Goal: Find specific page/section: Find specific page/section

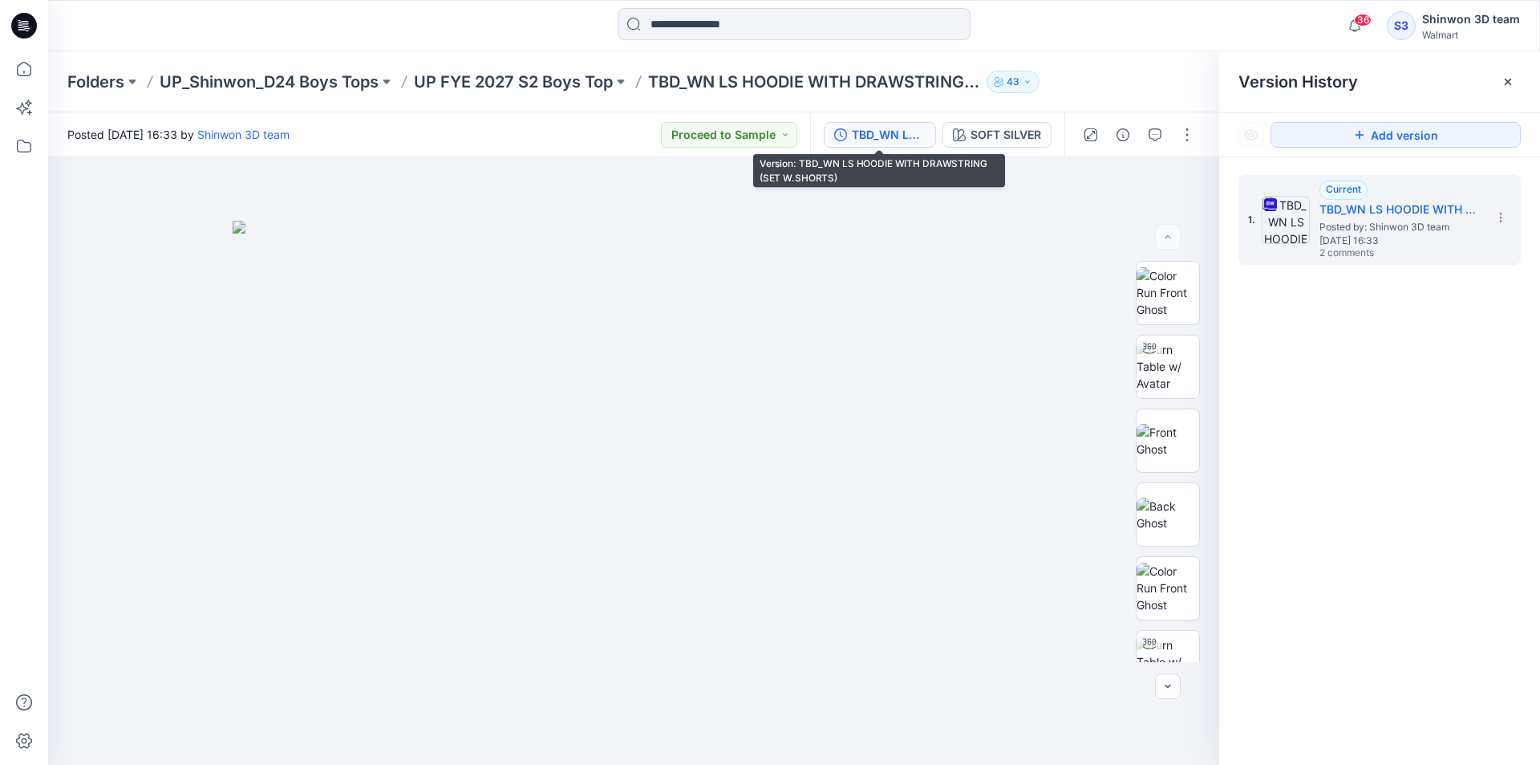
click at [594, 67] on div "Folders UP_Shinwon_D24 Boys Tops UP FYE 2027 S2 Boys Top TBD_WN LS HOODIE WITH …" at bounding box center [794, 81] width 1492 height 61
click at [585, 76] on p "UP FYE 2027 S2 Boys Top" at bounding box center [513, 82] width 199 height 22
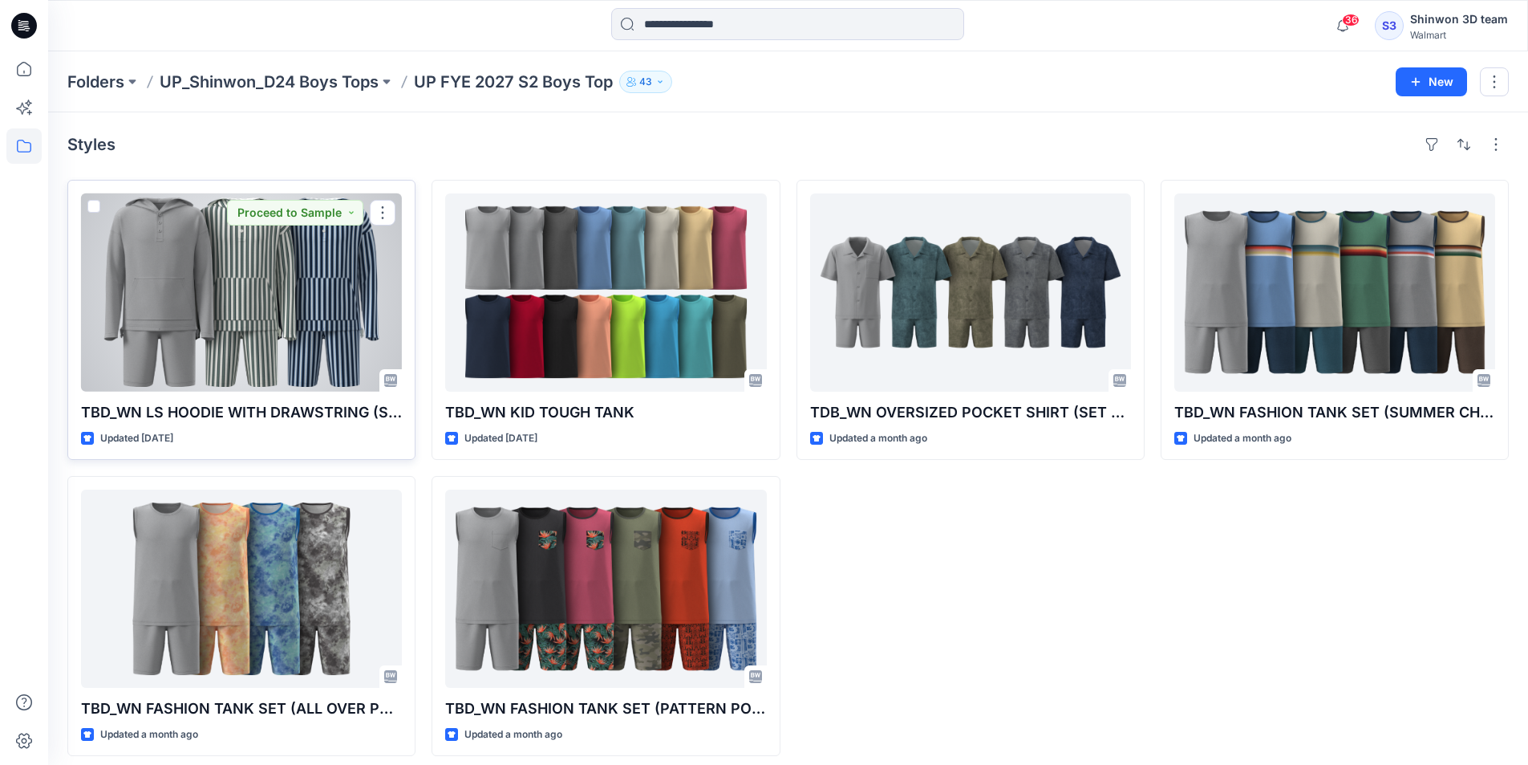
click at [306, 242] on div at bounding box center [241, 292] width 321 height 198
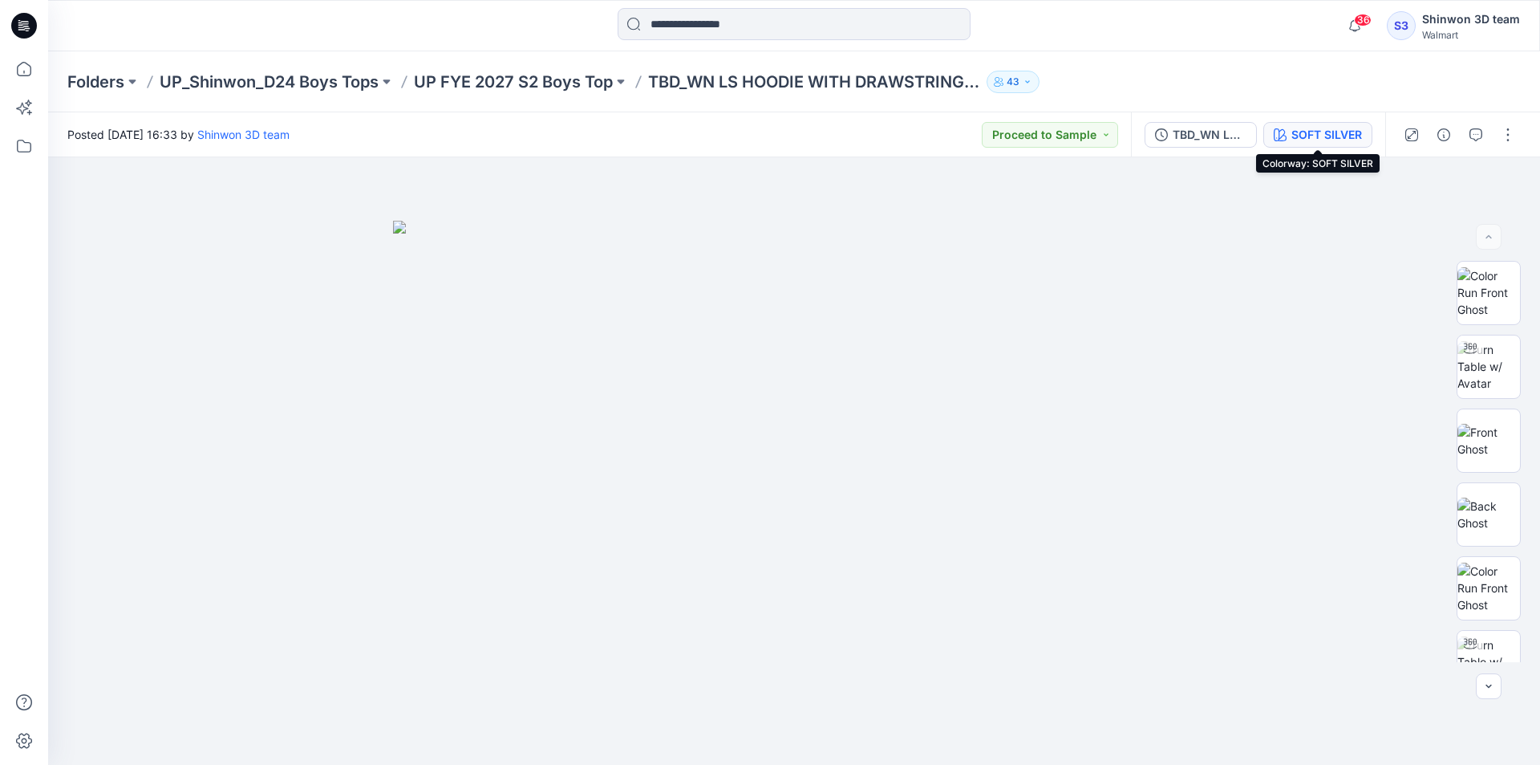
click at [1337, 141] on div "SOFT SILVER" at bounding box center [1327, 135] width 71 height 18
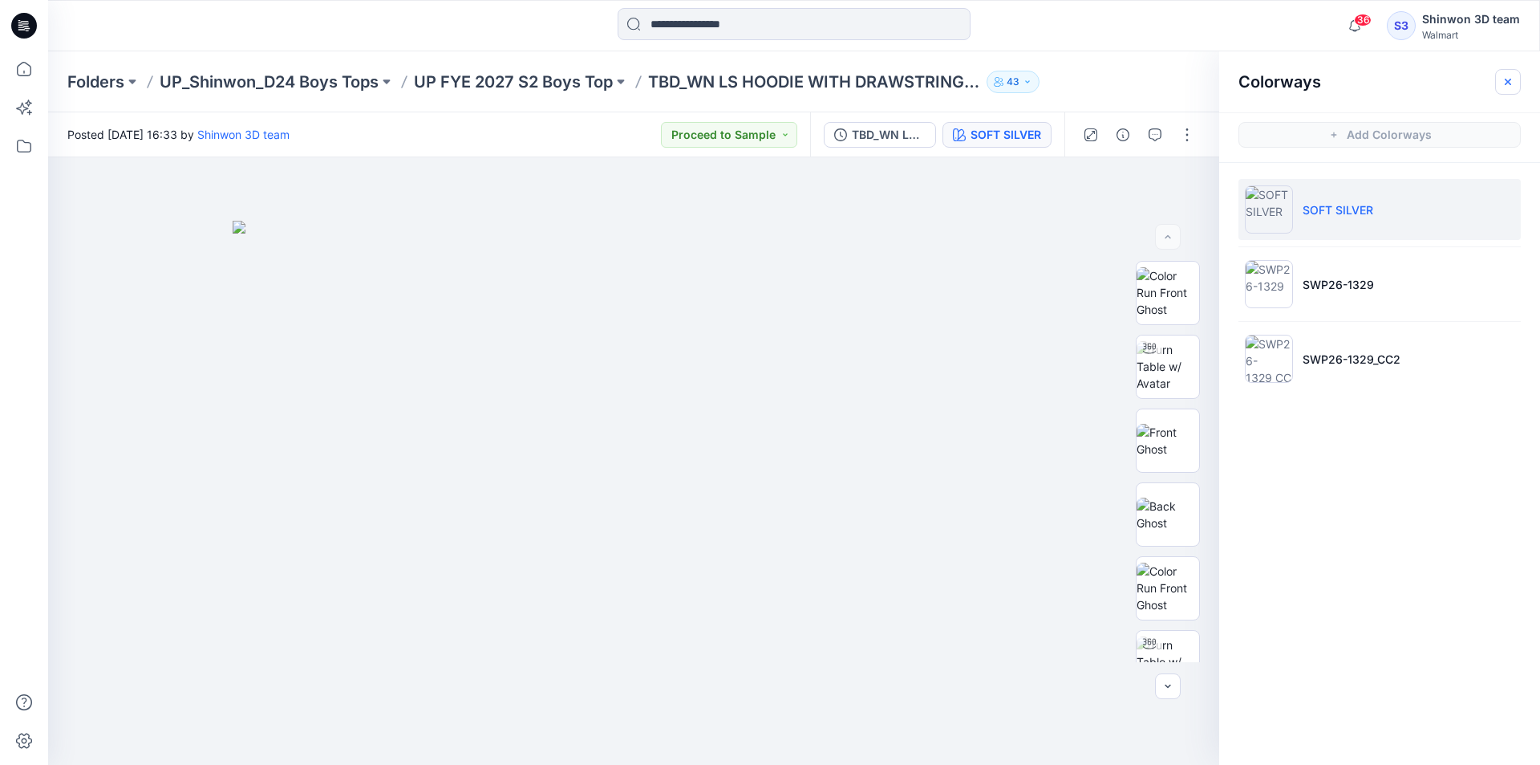
click at [1499, 87] on button "button" at bounding box center [1509, 82] width 26 height 26
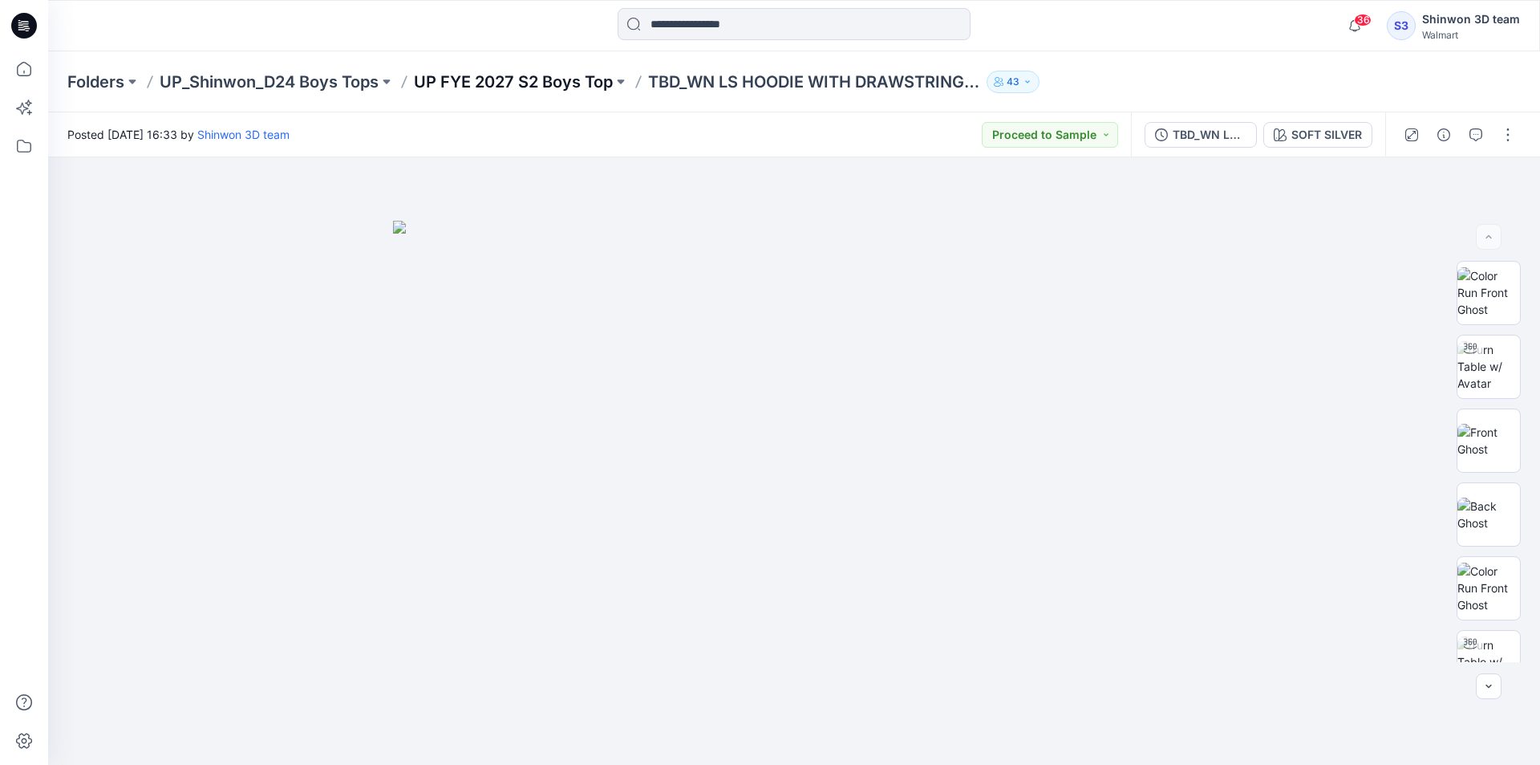
click at [593, 83] on p "UP FYE 2027 S2 Boys Top" at bounding box center [513, 82] width 199 height 22
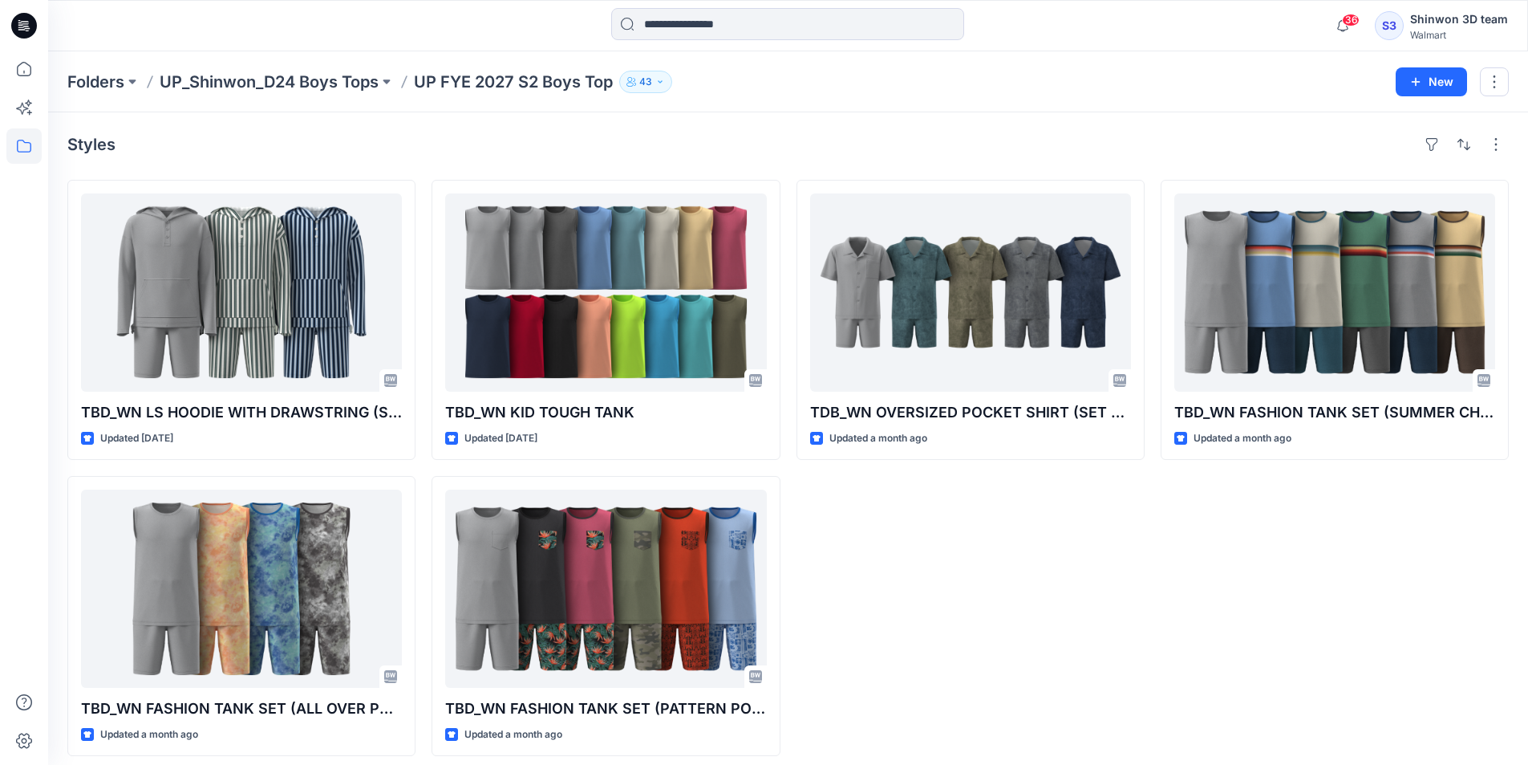
click at [1428, 639] on div "TBD_WN FASHION TANK SET (SUMMER CHEST STRIPE) Updated a month ago" at bounding box center [1335, 468] width 348 height 576
